Goal: Task Accomplishment & Management: Manage account settings

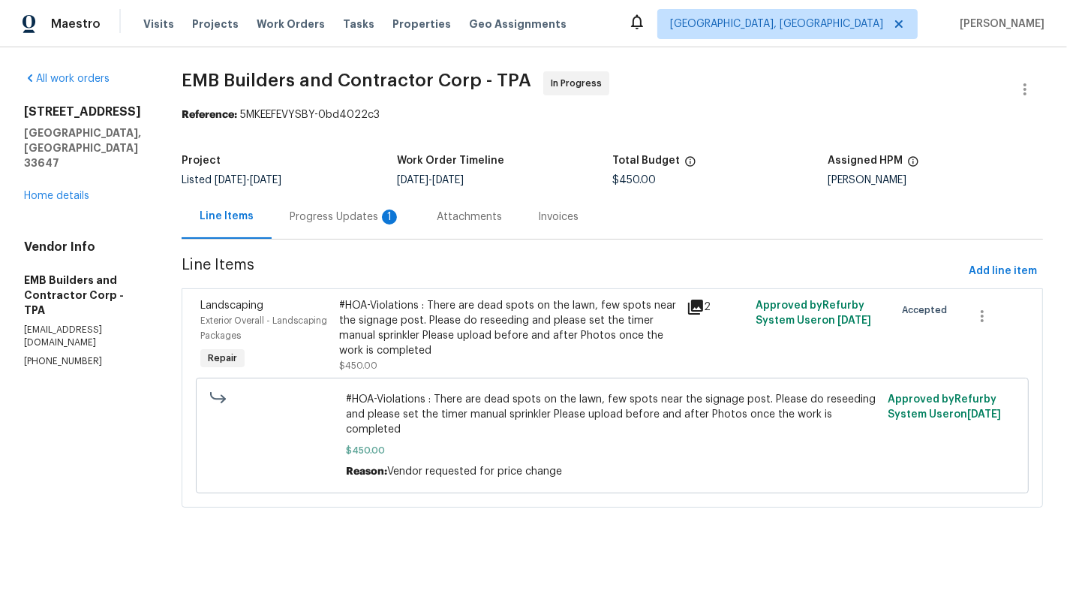
click at [314, 223] on div "Progress Updates 1" at bounding box center [345, 216] width 111 height 15
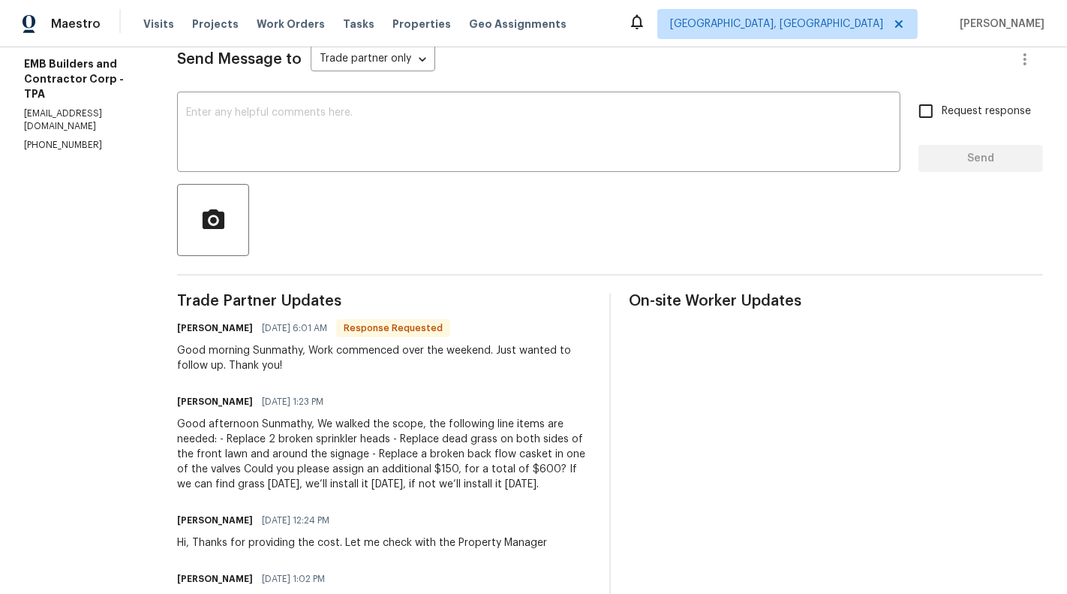
scroll to position [140, 0]
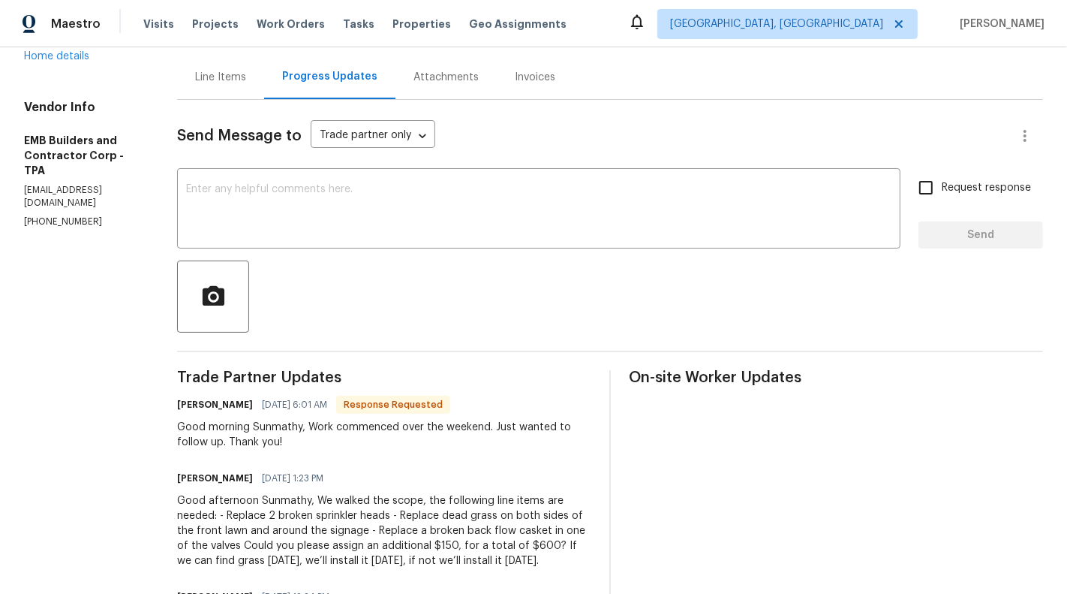
click at [203, 87] on div "Line Items" at bounding box center [220, 77] width 87 height 44
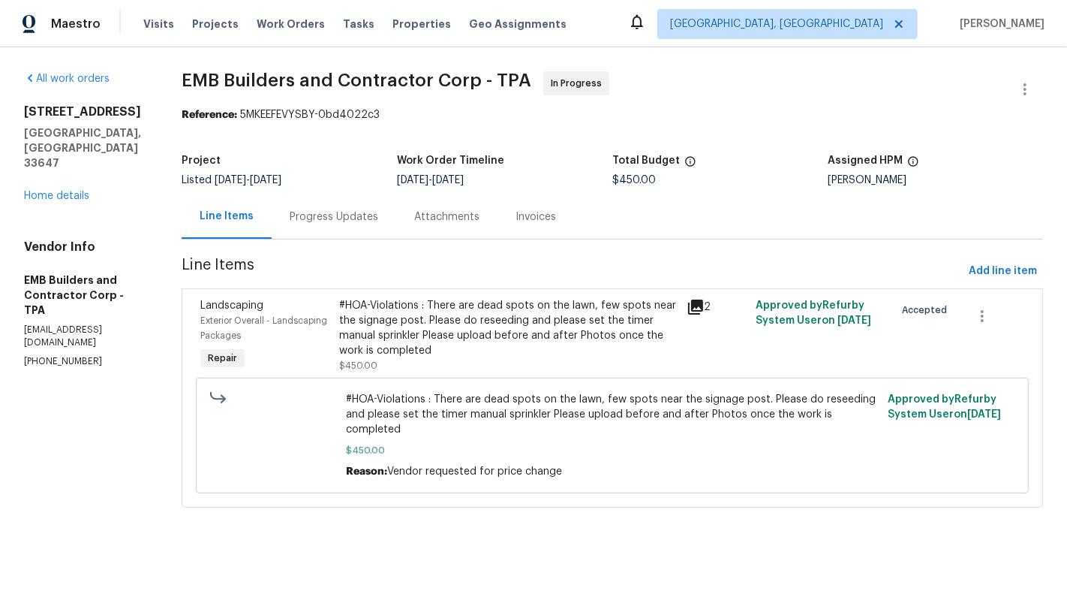
click at [409, 351] on div "#HOA-Violations : There are dead spots on the lawn, few spots near the signage …" at bounding box center [508, 328] width 338 height 60
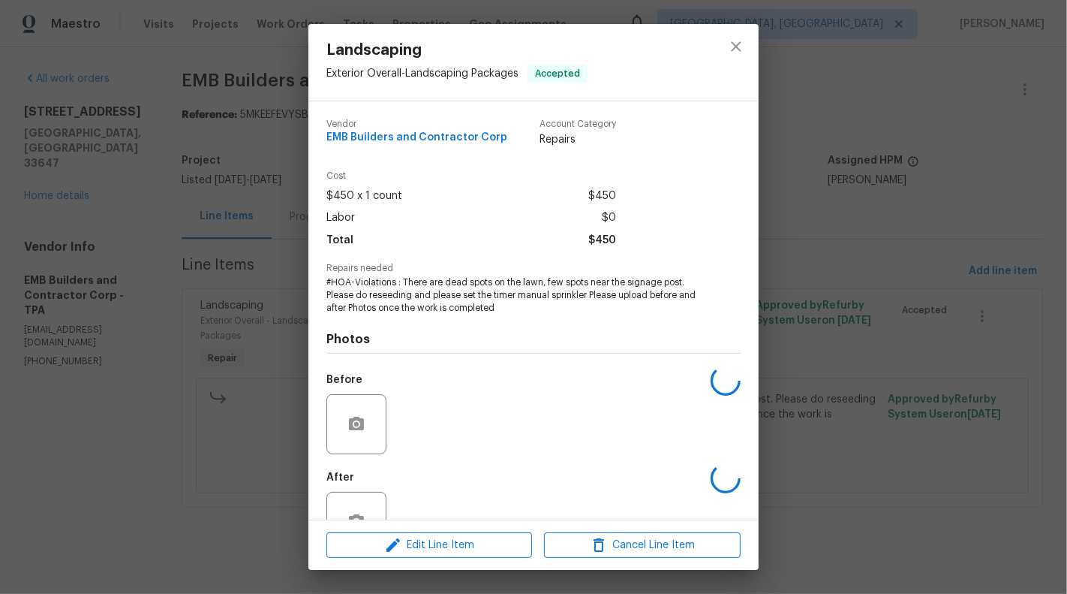
scroll to position [47, 0]
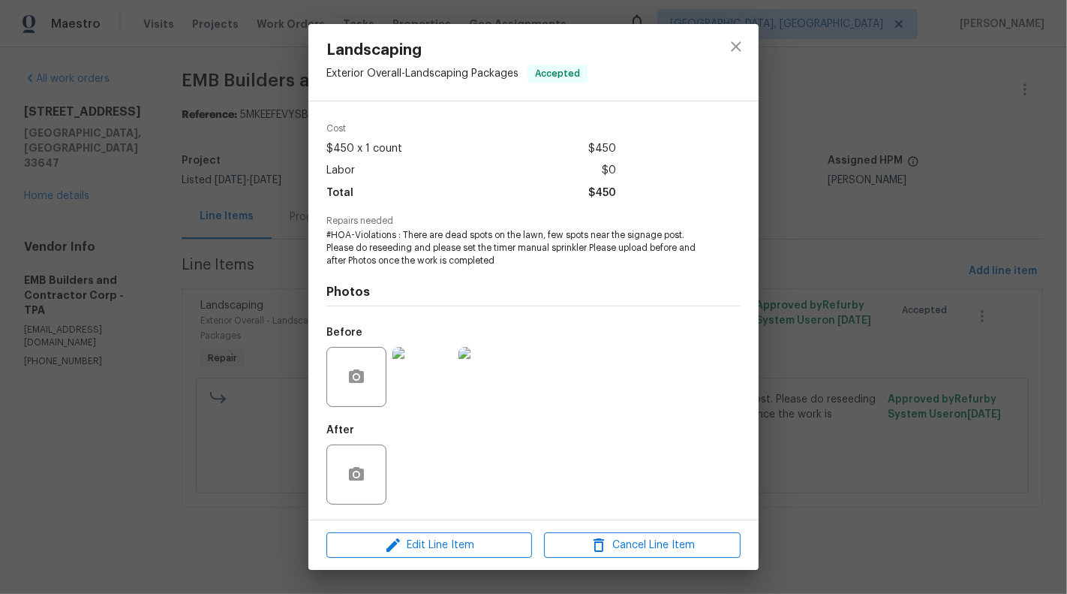
click at [210, 476] on div "Landscaping Exterior Overall - Landscaping Packages Accepted Vendor EMB Builder…" at bounding box center [533, 297] width 1067 height 594
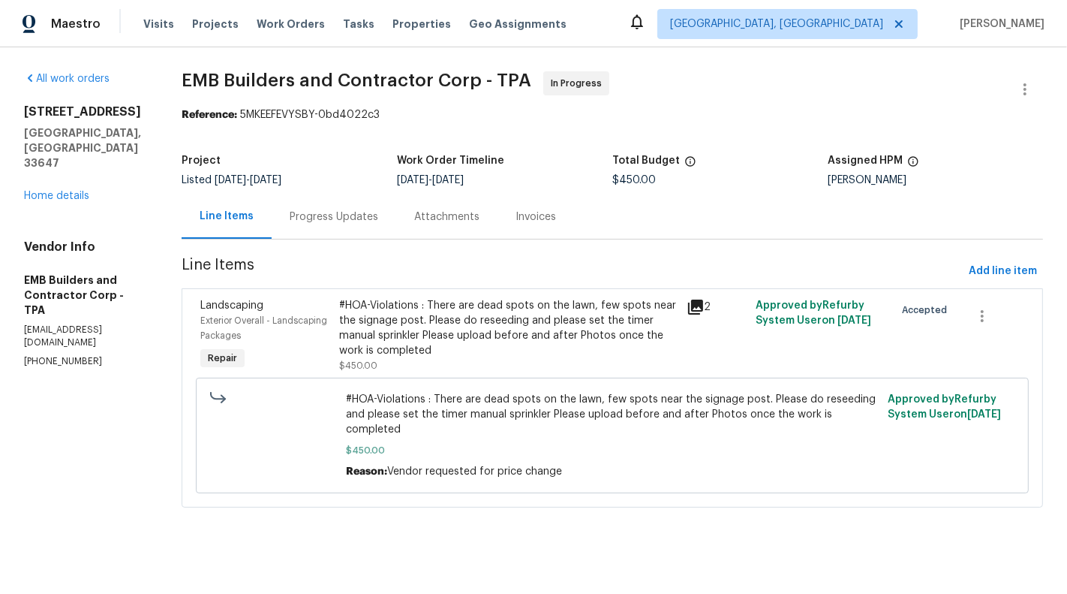
click at [309, 220] on div "Progress Updates" at bounding box center [334, 216] width 89 height 15
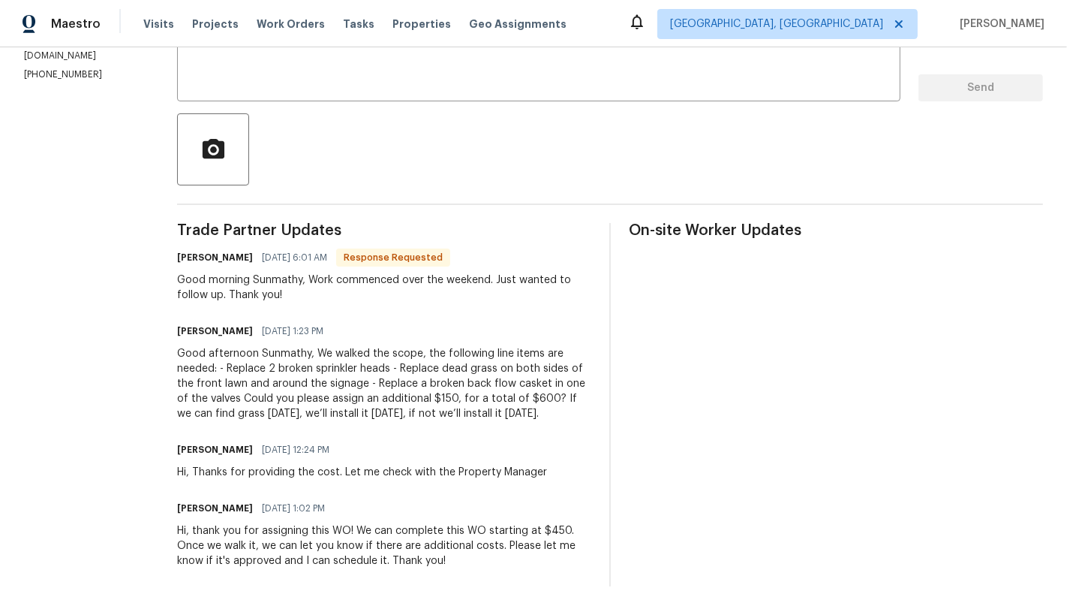
scroll to position [284, 0]
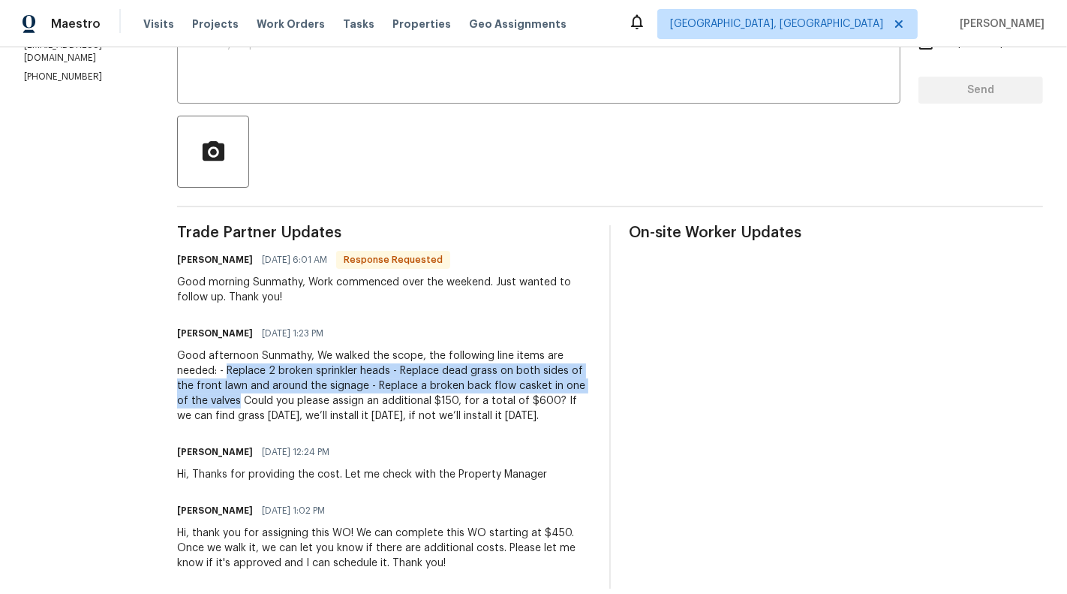
drag, startPoint x: 163, startPoint y: 369, endPoint x: 585, endPoint y: 386, distance: 422.0
click at [585, 386] on div "Trade Partner Updates Andrea Bustamante 09/23/2025 6:01 AM Response Requested G…" at bounding box center [610, 406] width 866 height 363
copy div "Replace 2 broken sprinkler heads - ⁠Replace dead grass on both sides of the fro…"
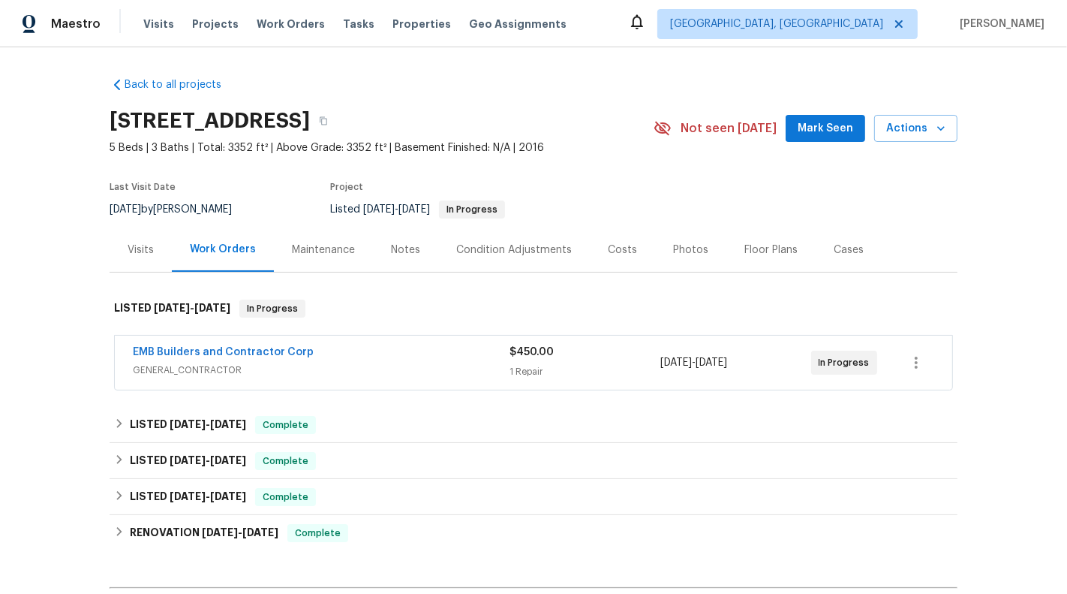
click at [295, 381] on div "EMB Builders and Contractor Corp GENERAL_CONTRACTOR $450.00 1 Repair [DATE] - […" at bounding box center [533, 362] width 837 height 54
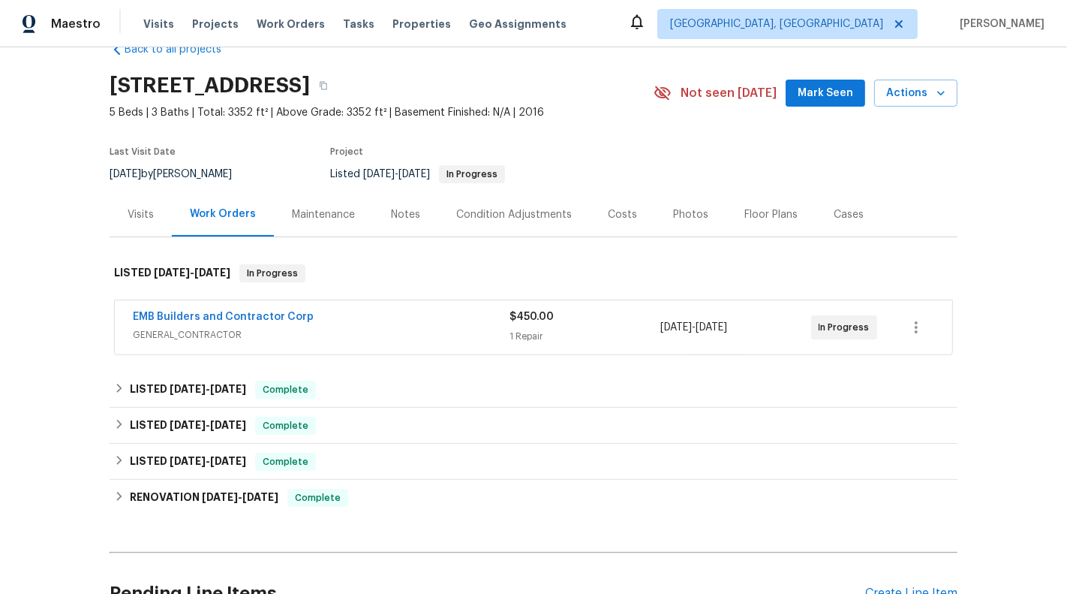
scroll to position [51, 0]
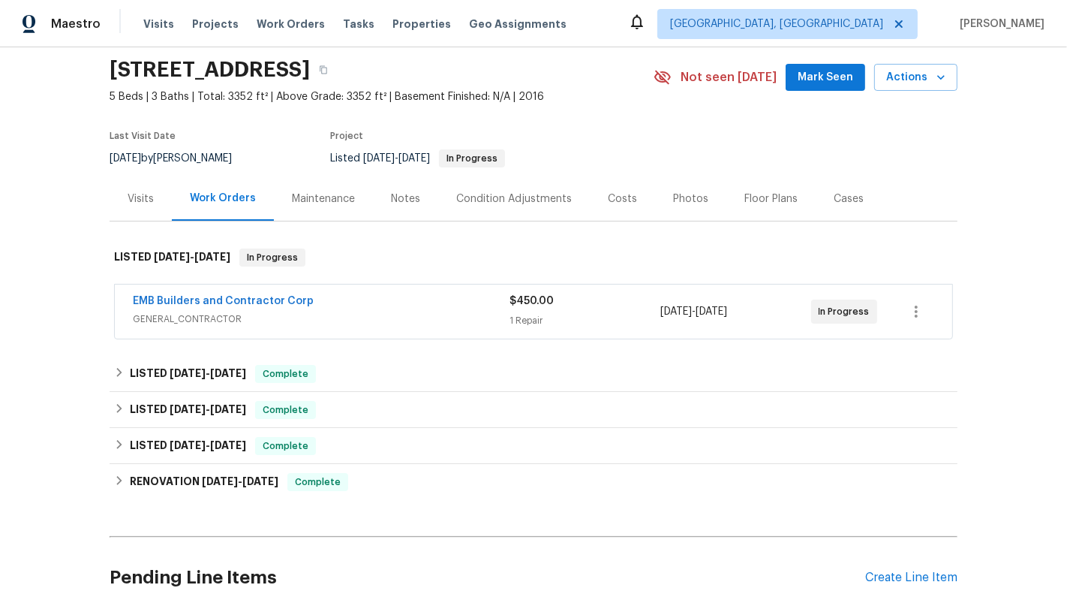
click at [343, 327] on div "EMB Builders and Contractor Corp GENERAL_CONTRACTOR" at bounding box center [321, 311] width 377 height 36
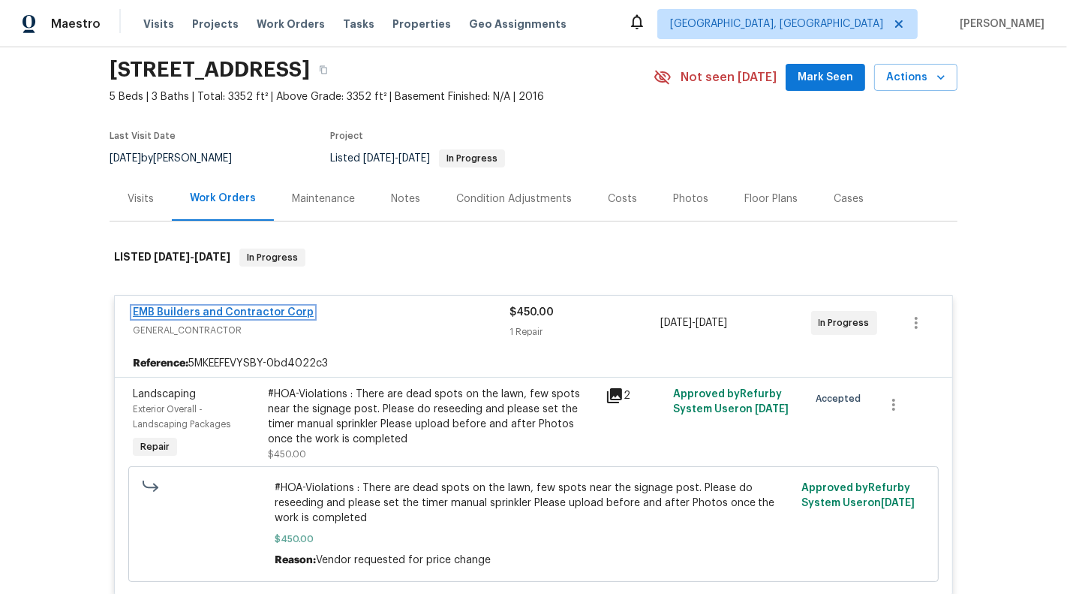
click at [222, 307] on link "EMB Builders and Contractor Corp" at bounding box center [223, 312] width 181 height 11
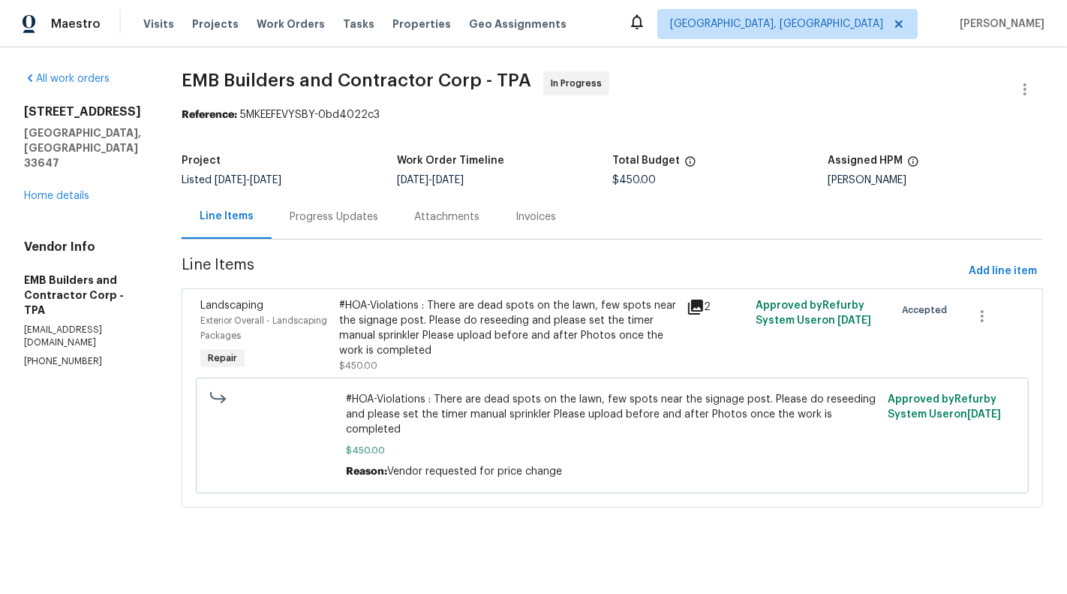
click at [375, 230] on div "Progress Updates" at bounding box center [334, 216] width 125 height 44
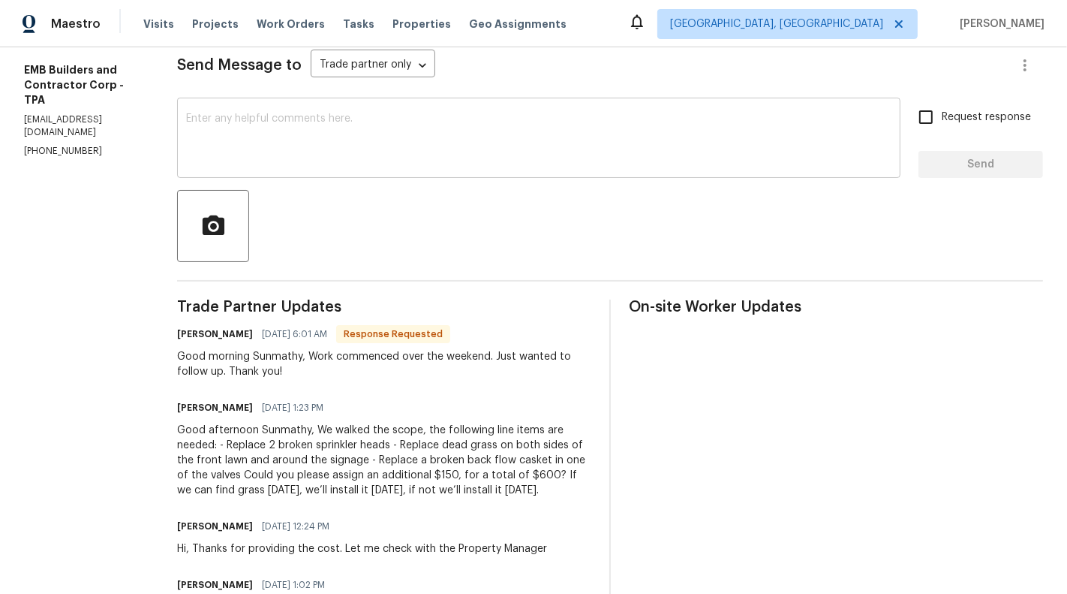
scroll to position [221, 0]
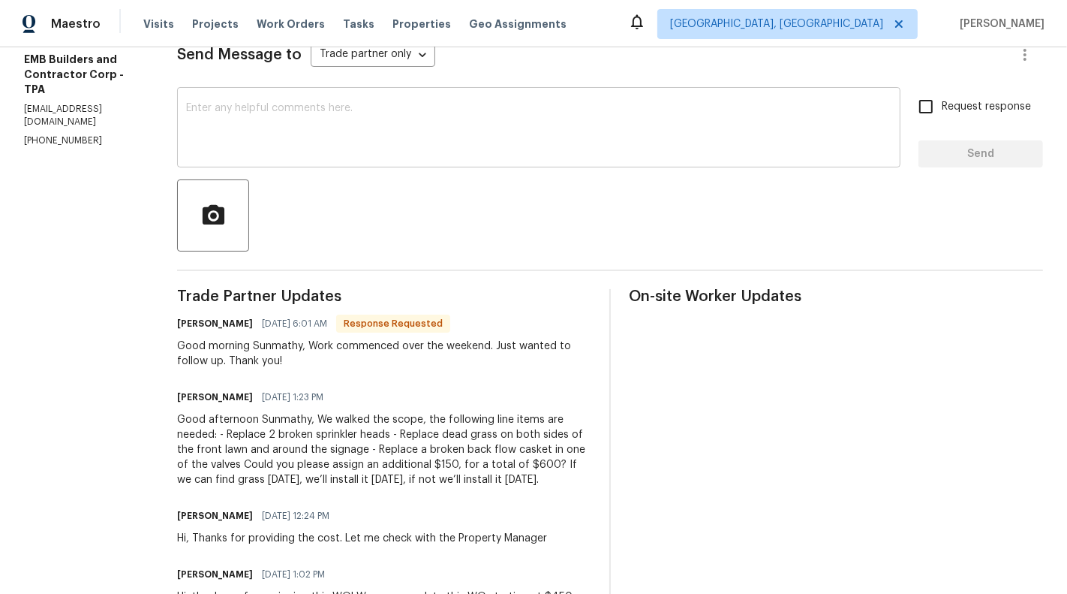
click at [388, 120] on textarea at bounding box center [538, 129] width 705 height 53
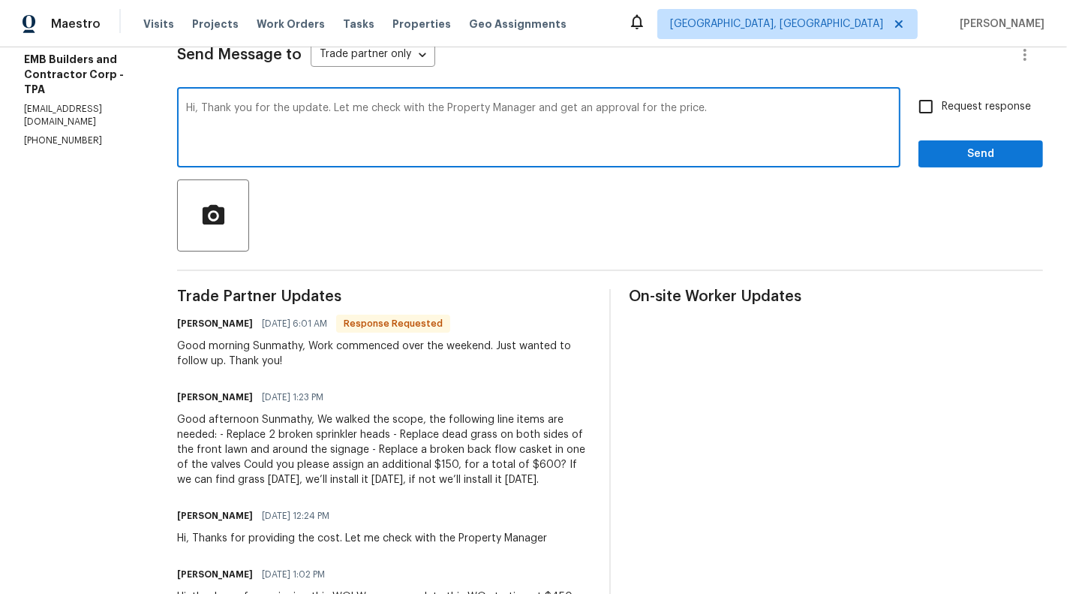
type textarea "Hi, Thank you for the update. Let me check with the Property Manager and get an…"
click at [941, 119] on input "Request response" at bounding box center [926, 107] width 32 height 32
checkbox input "true"
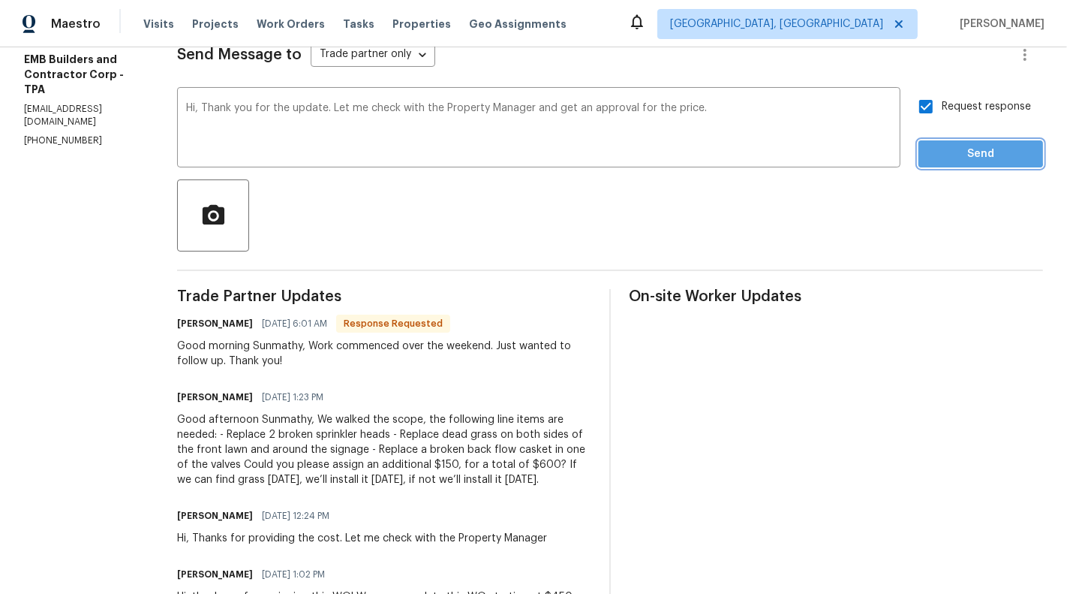
click at [968, 148] on span "Send" at bounding box center [980, 154] width 101 height 19
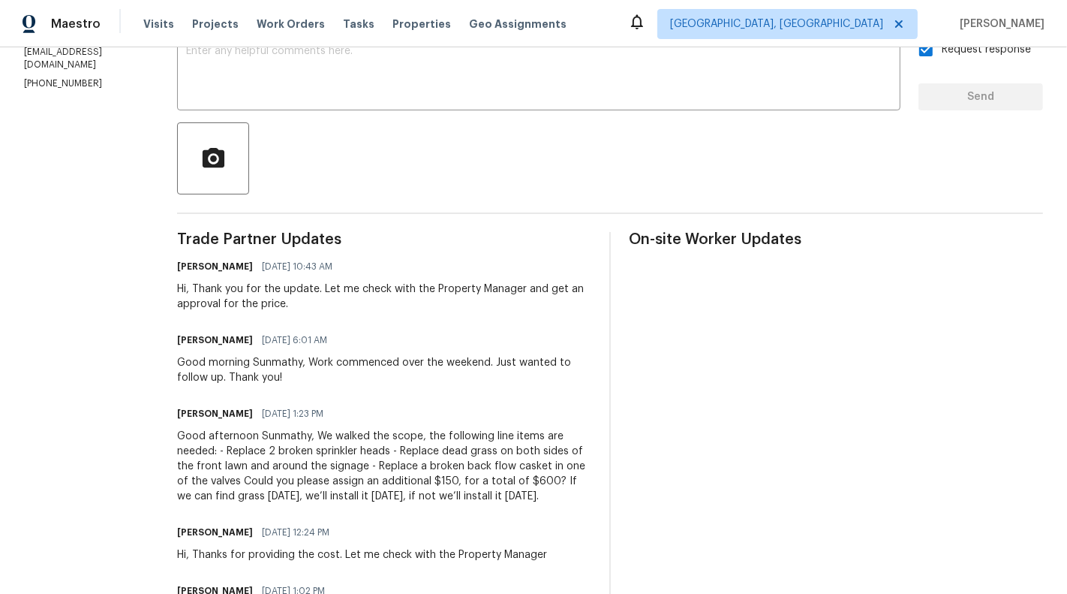
scroll to position [376, 0]
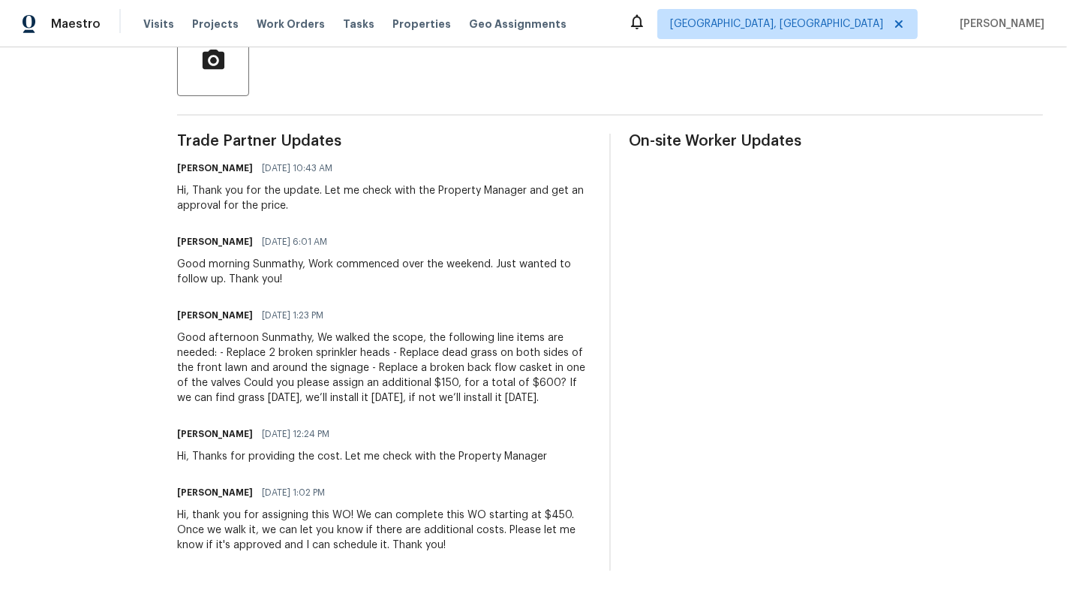
click at [782, 417] on div "On-site Worker Updates" at bounding box center [836, 352] width 414 height 437
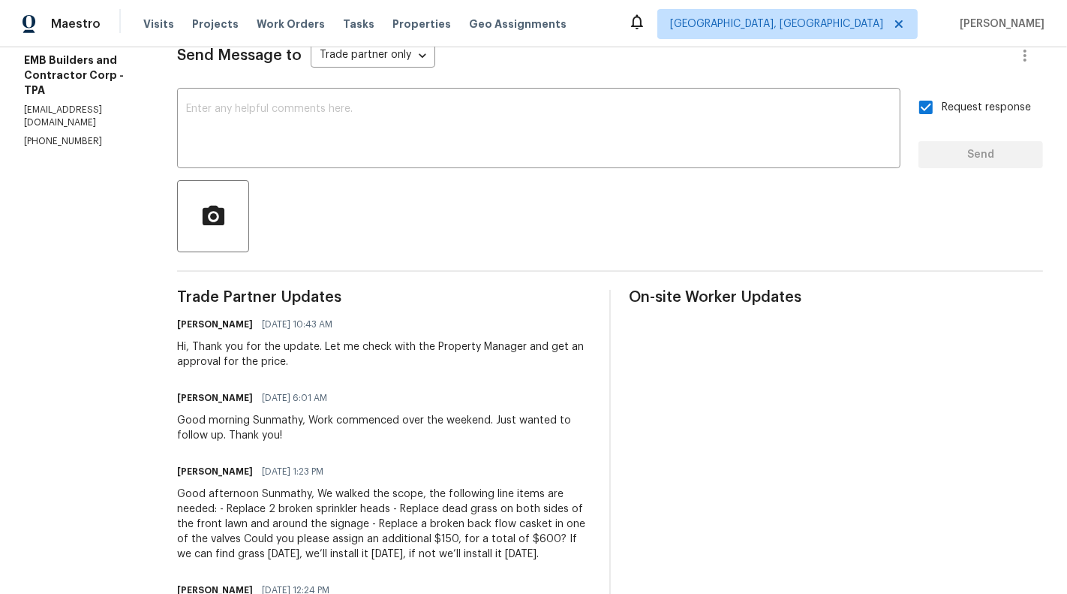
scroll to position [89, 0]
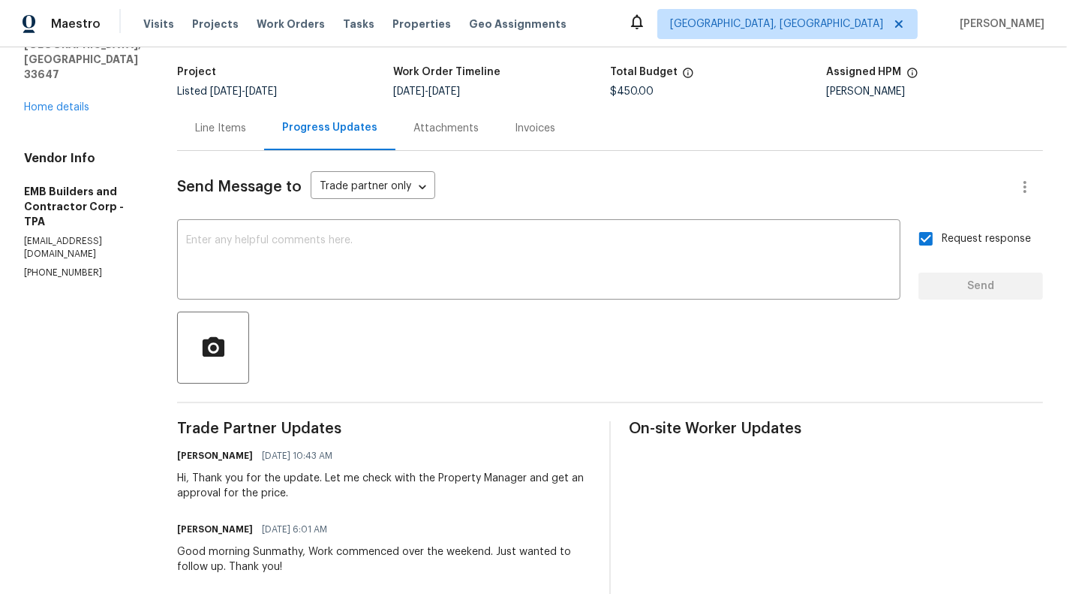
click at [195, 131] on div "Line Items" at bounding box center [220, 128] width 51 height 15
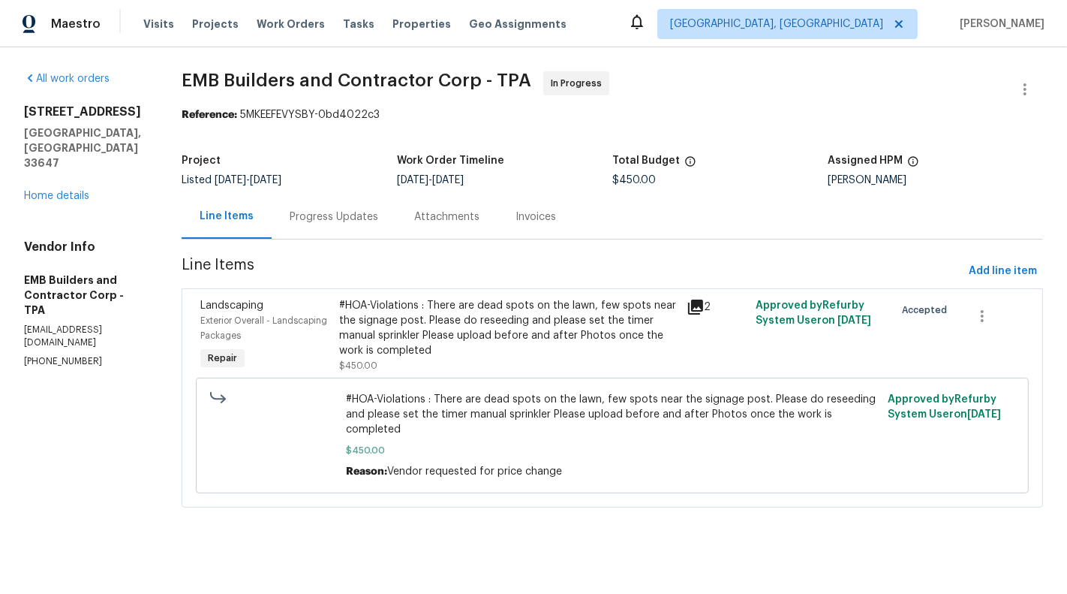
click at [432, 332] on div "#HOA-Violations : There are dead spots on the lawn, few spots near the signage …" at bounding box center [508, 328] width 338 height 60
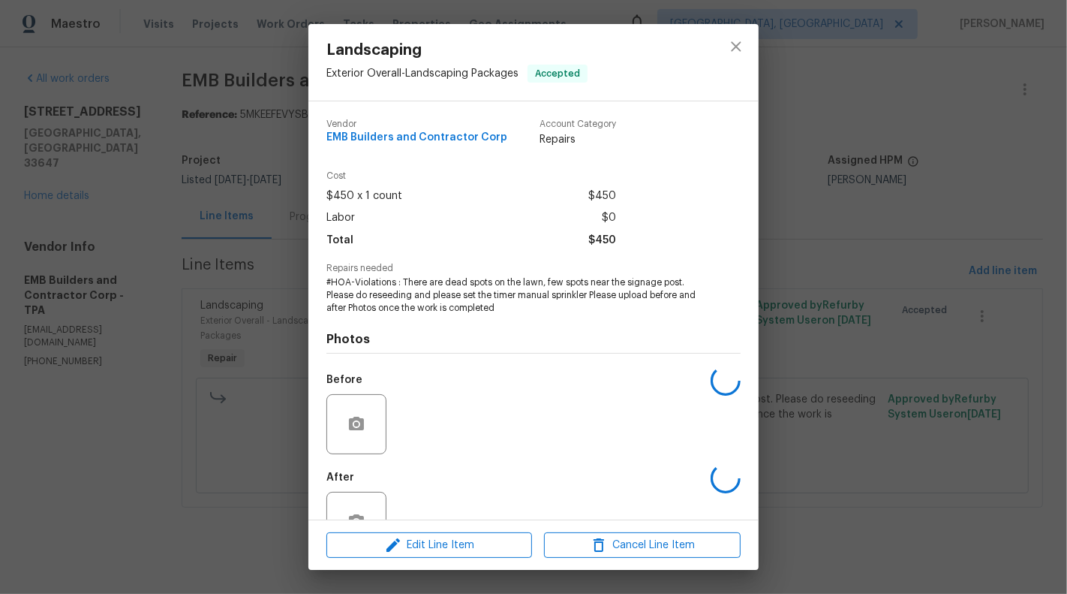
scroll to position [47, 0]
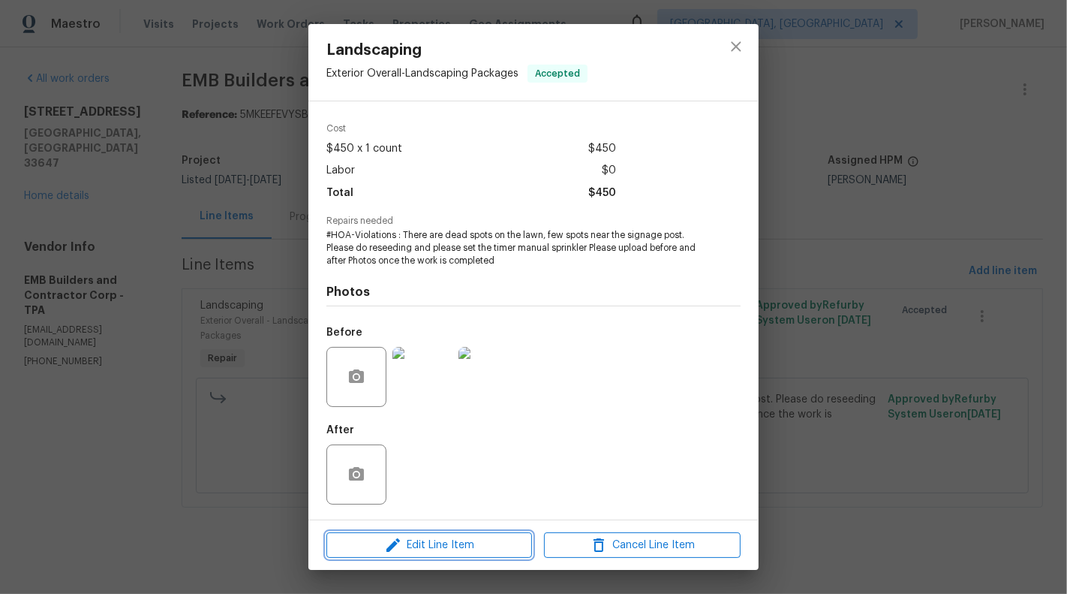
click at [397, 544] on icon "button" at bounding box center [393, 545] width 18 height 18
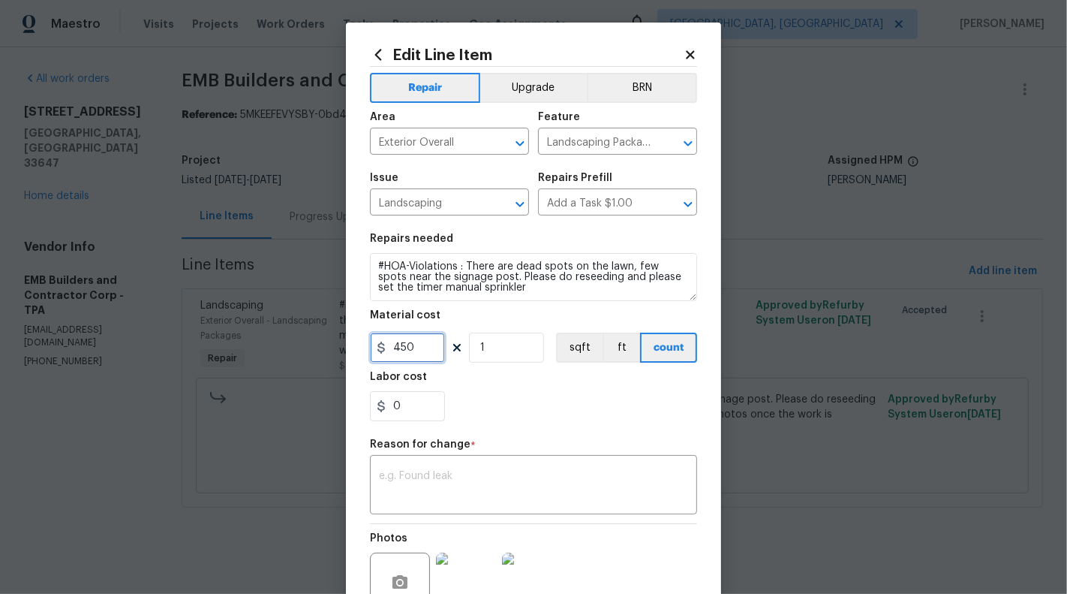
drag, startPoint x: 394, startPoint y: 346, endPoint x: 430, endPoint y: 346, distance: 36.0
click at [430, 346] on input "450" at bounding box center [407, 347] width 75 height 30
type input "600"
click at [399, 455] on div "Reason for change *" at bounding box center [533, 449] width 327 height 20
click at [397, 508] on div "x ​" at bounding box center [533, 486] width 327 height 56
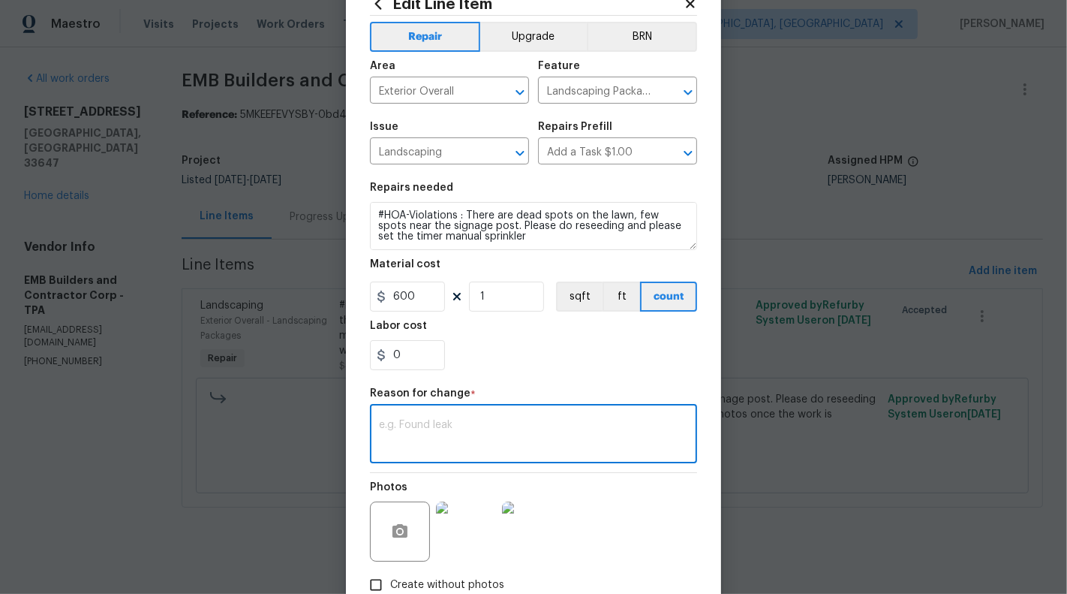
scroll to position [145, 0]
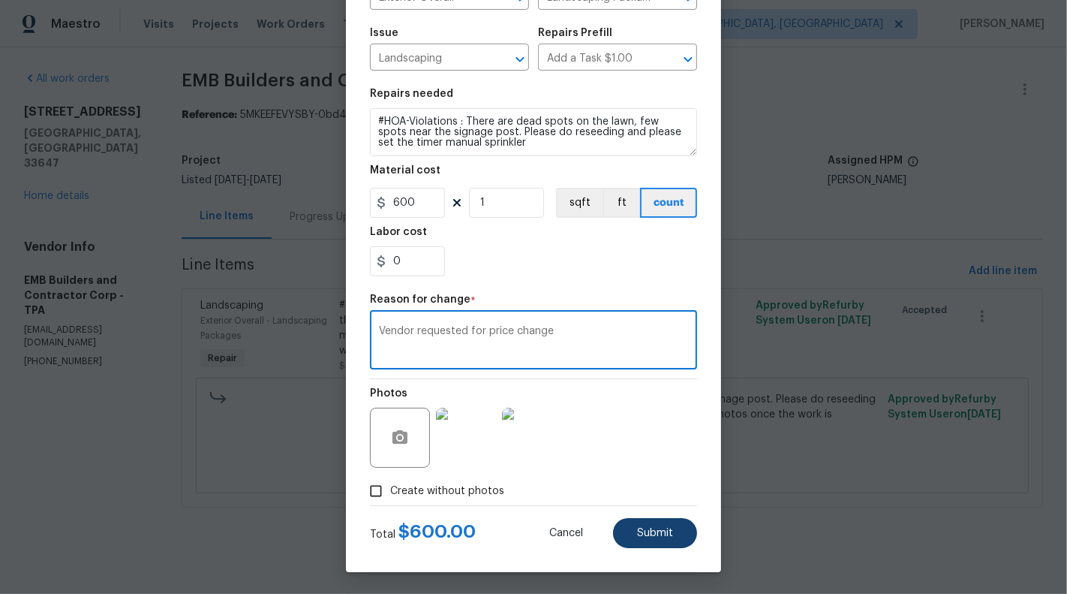
type textarea "Vendor requested for price change"
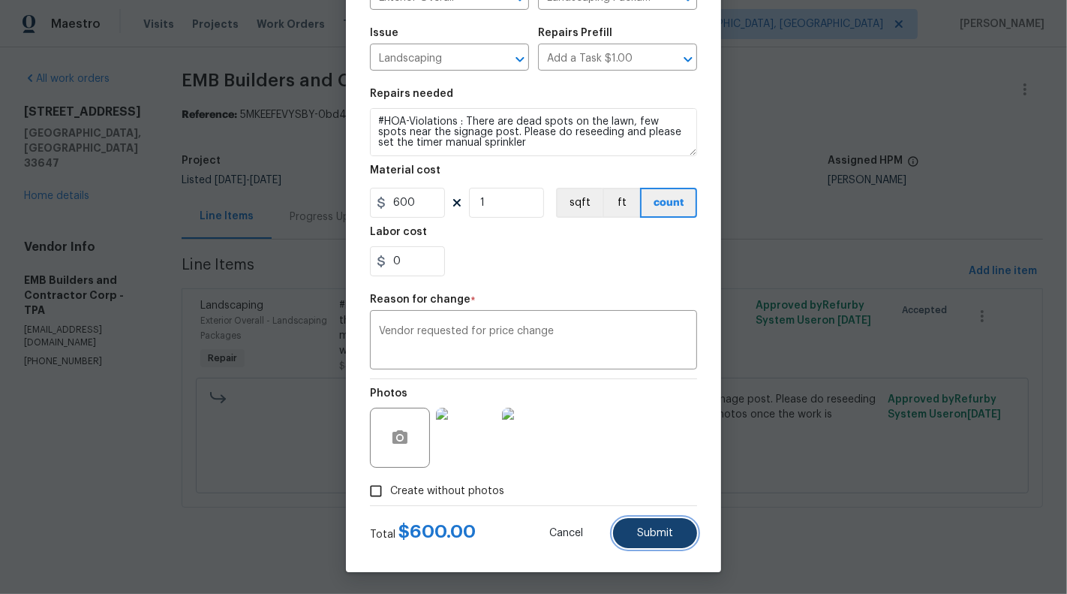
click at [652, 540] on button "Submit" at bounding box center [655, 533] width 84 height 30
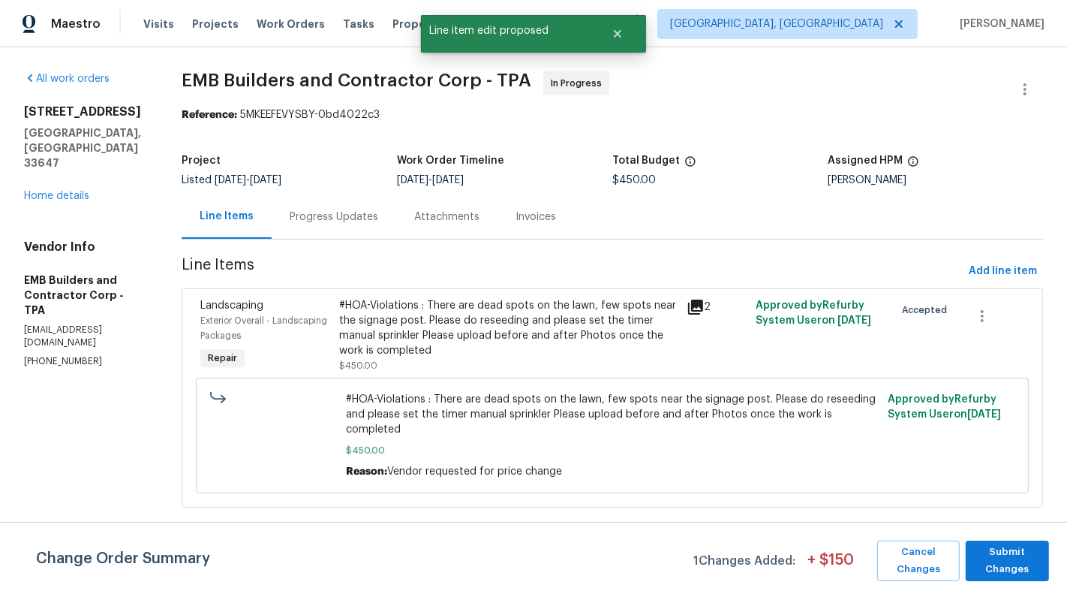
scroll to position [0, 0]
click at [997, 568] on span "Submit Changes" at bounding box center [1007, 560] width 68 height 35
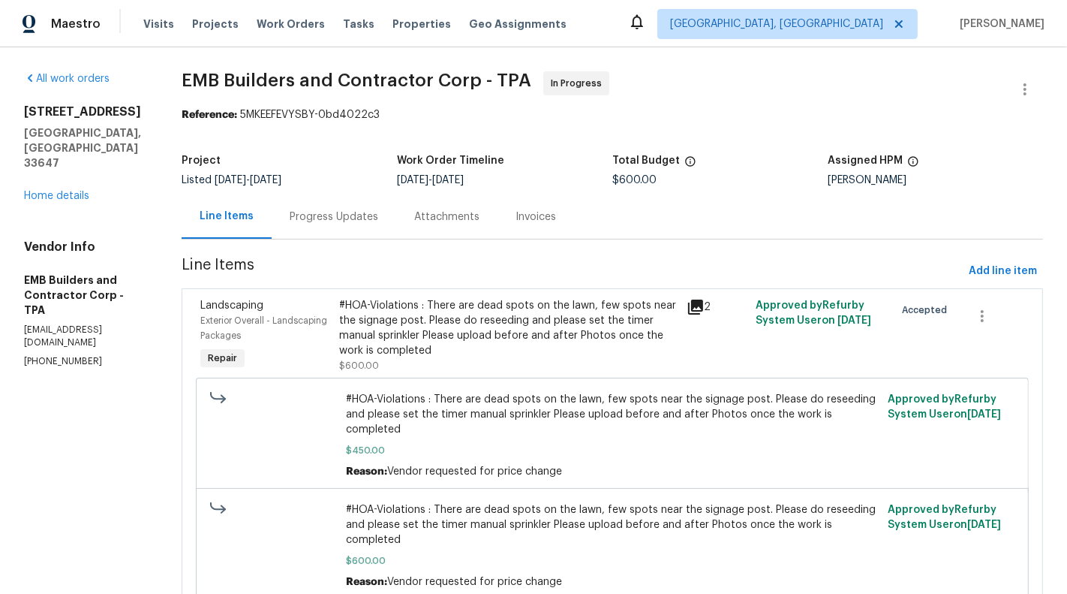
click at [332, 218] on div "Progress Updates" at bounding box center [334, 216] width 89 height 15
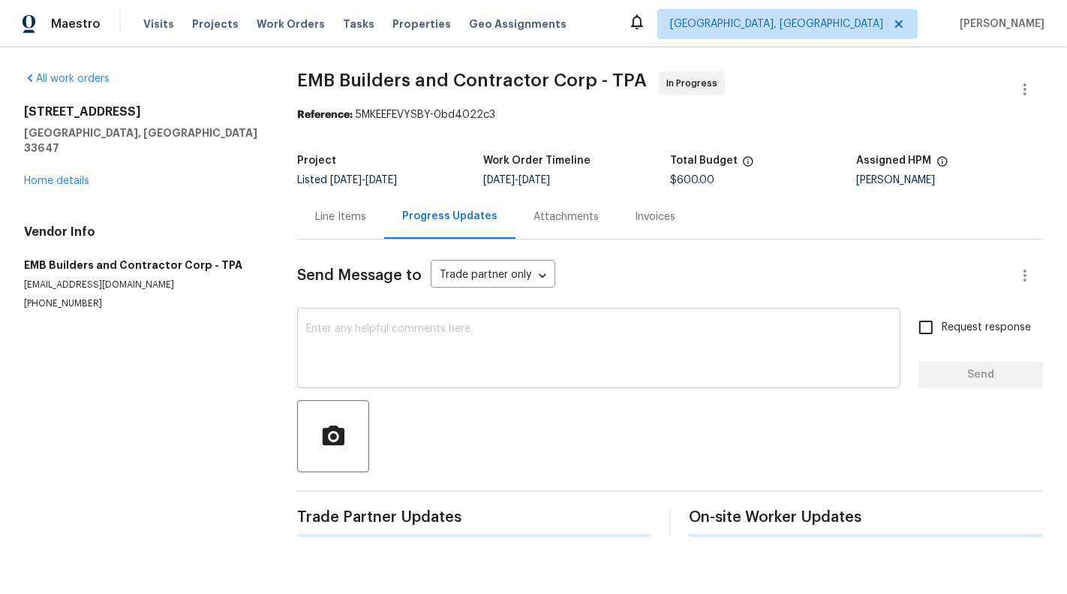
click at [397, 354] on textarea at bounding box center [598, 349] width 585 height 53
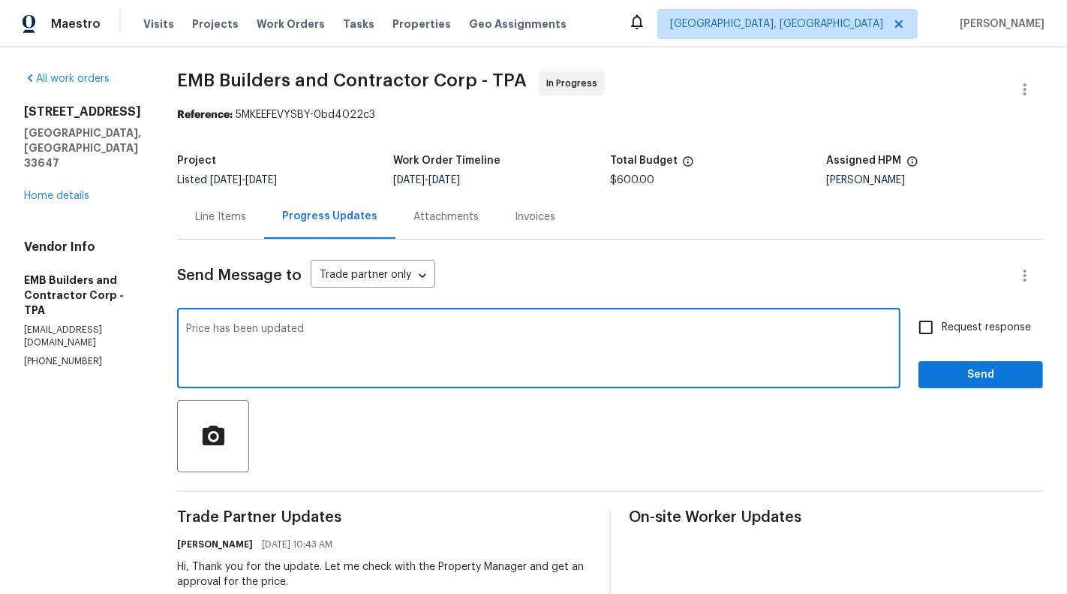
type textarea "Price has been updated"
click at [954, 331] on span "Request response" at bounding box center [986, 328] width 89 height 16
click at [942, 331] on input "Request response" at bounding box center [926, 327] width 32 height 32
checkbox input "true"
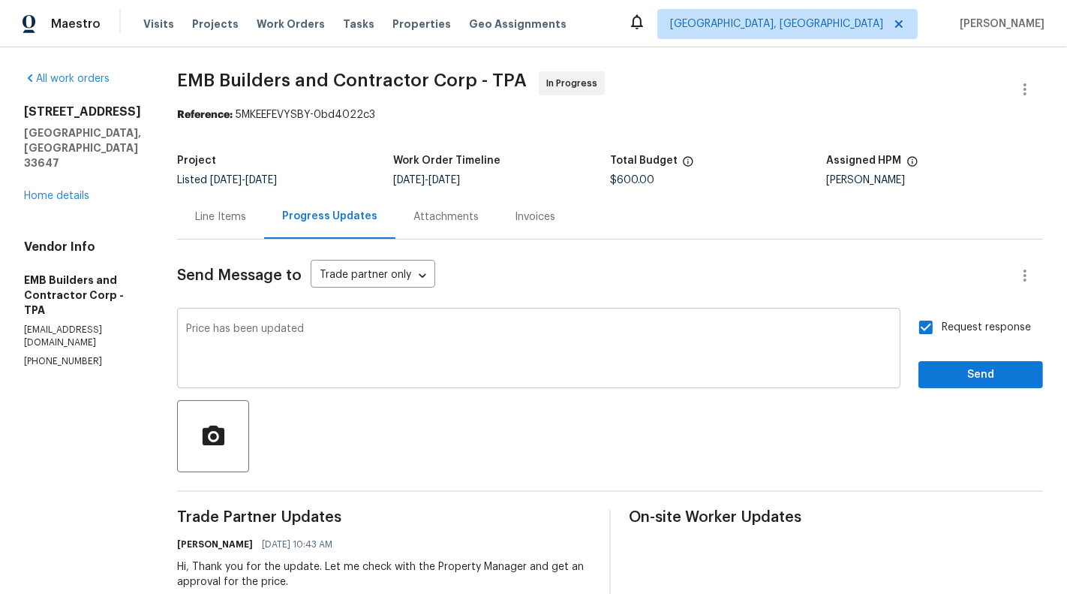
click at [362, 338] on textarea "Price has been updated" at bounding box center [538, 349] width 705 height 53
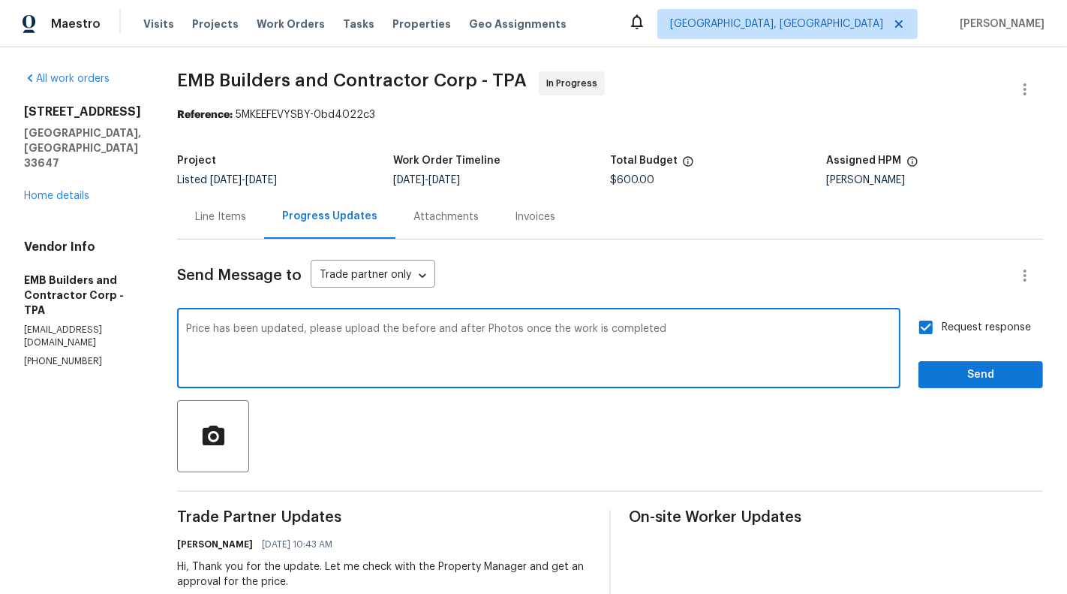
type textarea "Price has been updated, please upload the before and after Photos once the work…"
click at [986, 378] on span "Send" at bounding box center [980, 374] width 101 height 19
